Goal: Information Seeking & Learning: Find specific fact

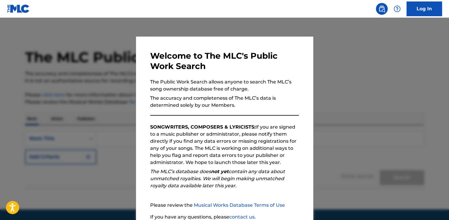
scroll to position [50, 0]
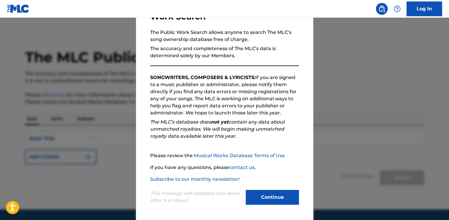
click at [263, 192] on button "Continue" at bounding box center [272, 197] width 53 height 15
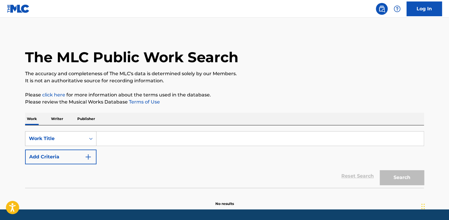
click at [83, 137] on div "Work Title" at bounding box center [60, 138] width 71 height 15
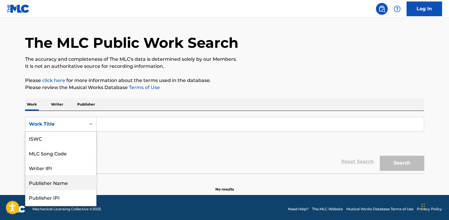
scroll to position [0, 0]
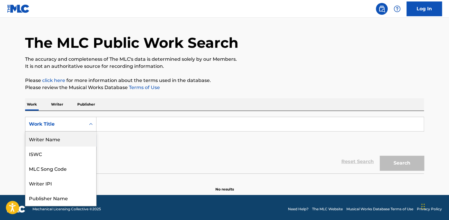
click at [71, 137] on div "Writer Name" at bounding box center [60, 139] width 71 height 15
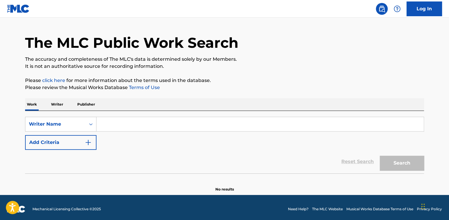
click at [134, 127] on input "Search Form" at bounding box center [259, 124] width 327 height 14
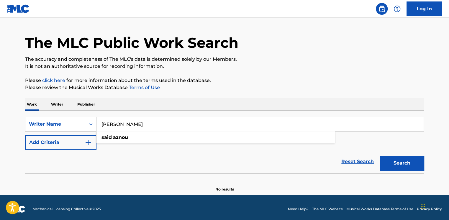
type input "[PERSON_NAME]"
click at [403, 164] on button "Search" at bounding box center [401, 163] width 44 height 15
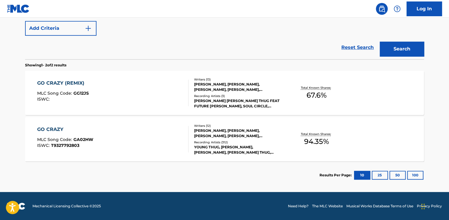
scroll to position [128, 0]
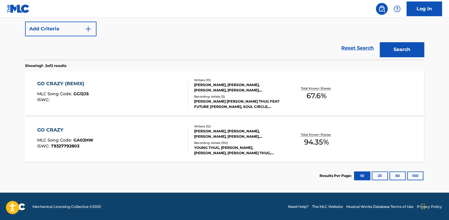
click at [51, 126] on div "GO CRAZY" at bounding box center [65, 129] width 56 height 7
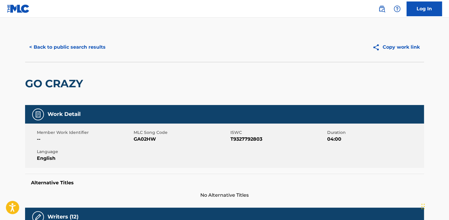
click at [133, 112] on div "Work Detail" at bounding box center [224, 114] width 399 height 19
